Goal: Navigation & Orientation: Find specific page/section

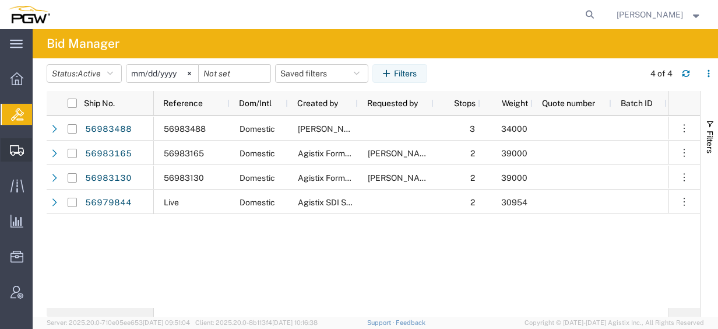
click at [40, 151] on span "Shipments" at bounding box center [36, 149] width 8 height 23
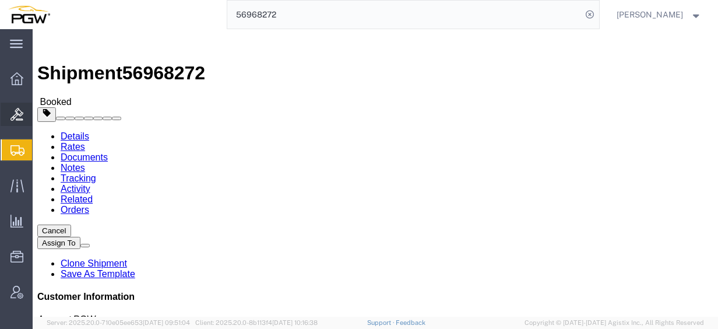
scroll to position [757, 0]
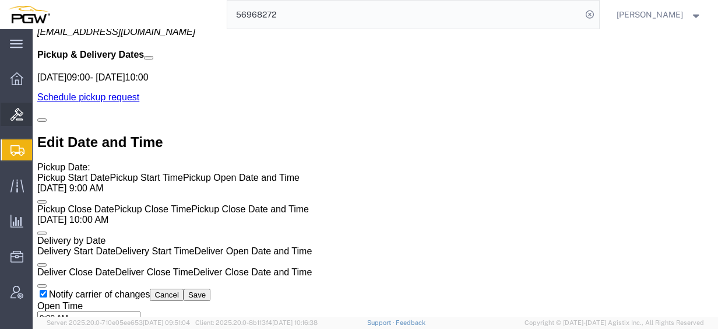
click at [40, 118] on span "Bids" at bounding box center [36, 114] width 8 height 23
